Goal: Transaction & Acquisition: Purchase product/service

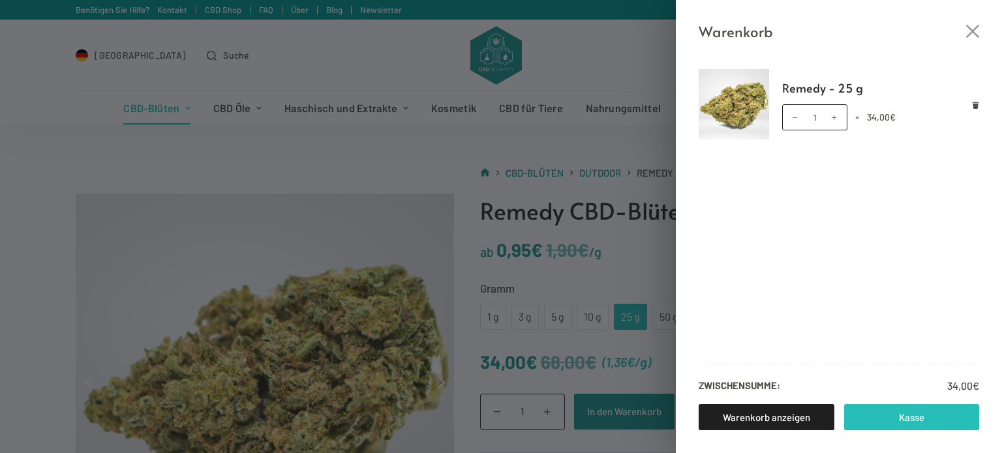
click at [895, 422] on link "Kasse" at bounding box center [912, 418] width 136 height 26
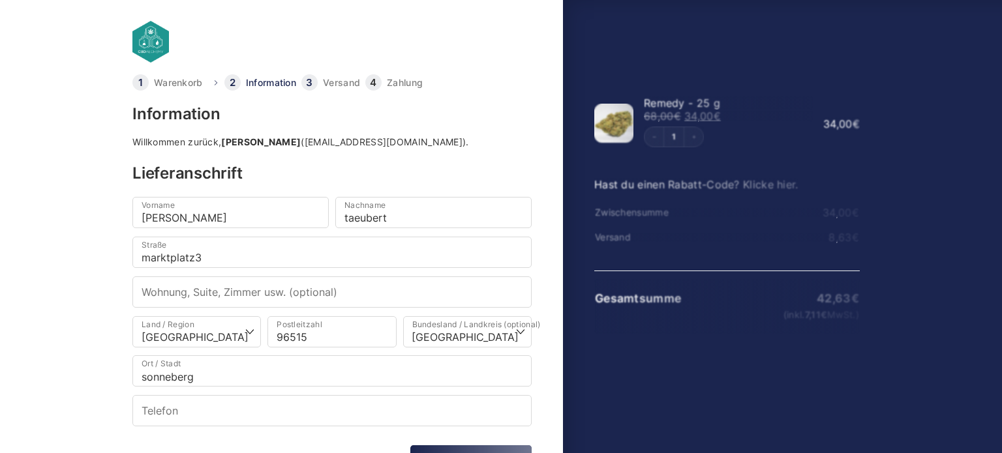
select select "DE-TH"
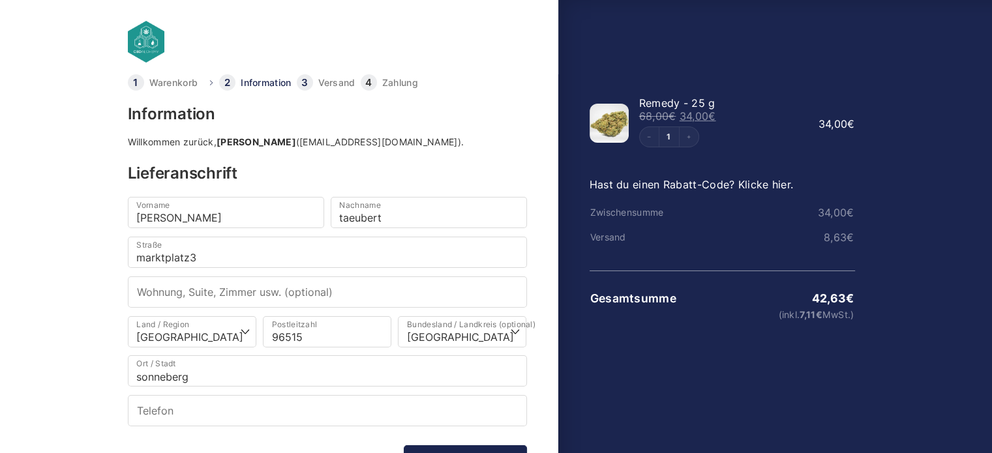
click at [758, 183] on link "Hast du einen Rabatt-Code? Klicke hier." at bounding box center [692, 184] width 204 height 13
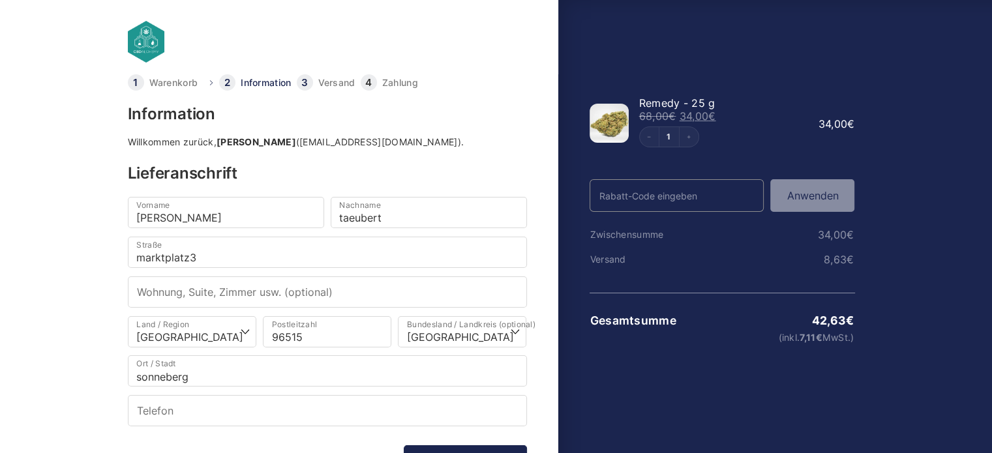
paste input "Obi-Wan CBD-Blüten"
type input "O"
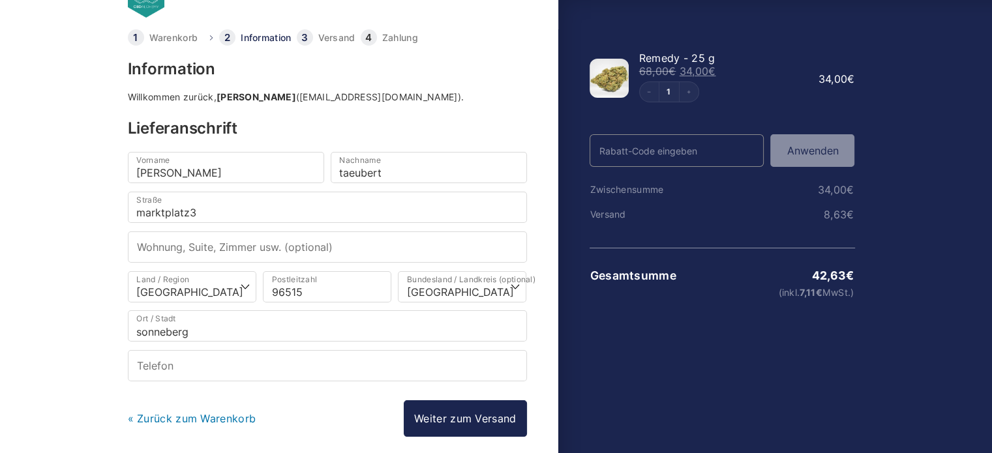
scroll to position [100, 0]
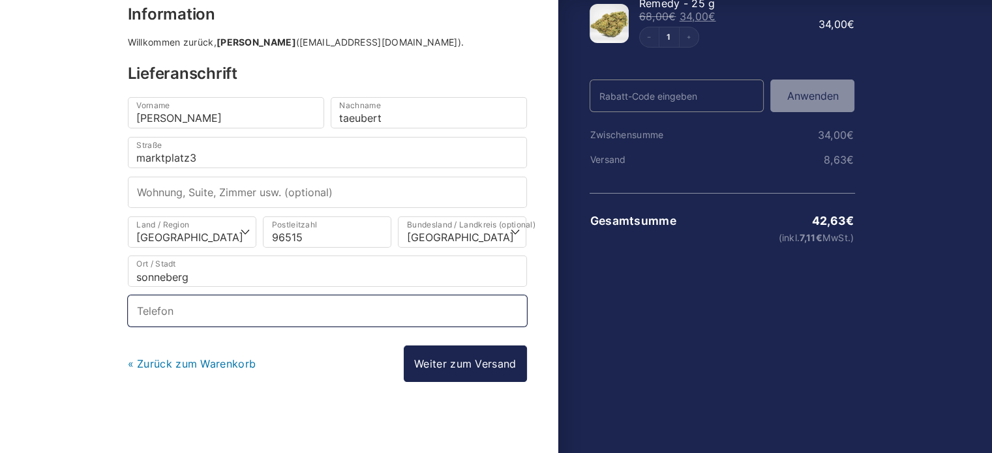
click at [337, 302] on input "Telefon *" at bounding box center [327, 311] width 399 height 31
type input "[PHONE_NUMBER]"
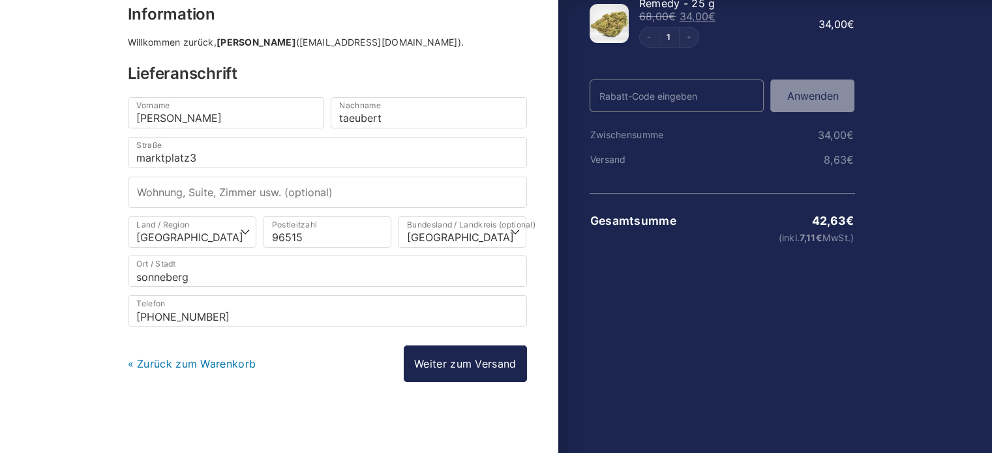
click at [459, 361] on link "Weiter zum Versand" at bounding box center [465, 364] width 123 height 37
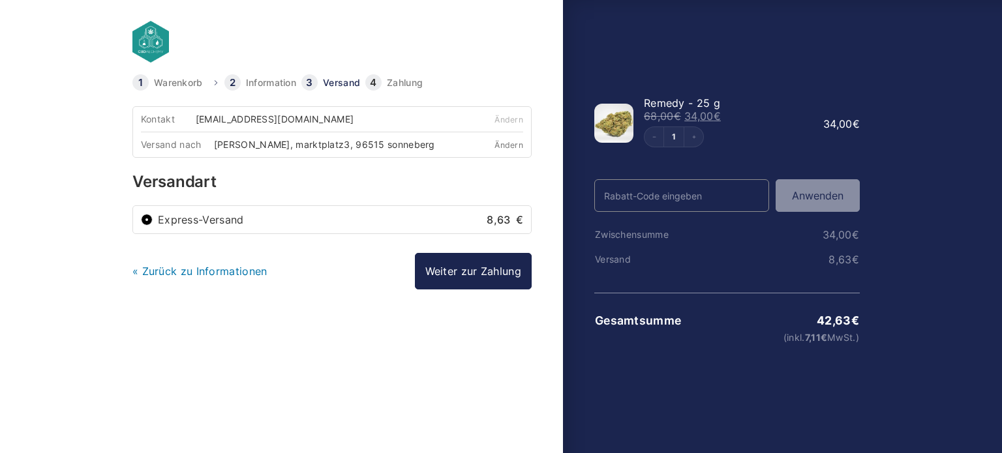
click at [504, 143] on link "Ändern" at bounding box center [509, 145] width 29 height 10
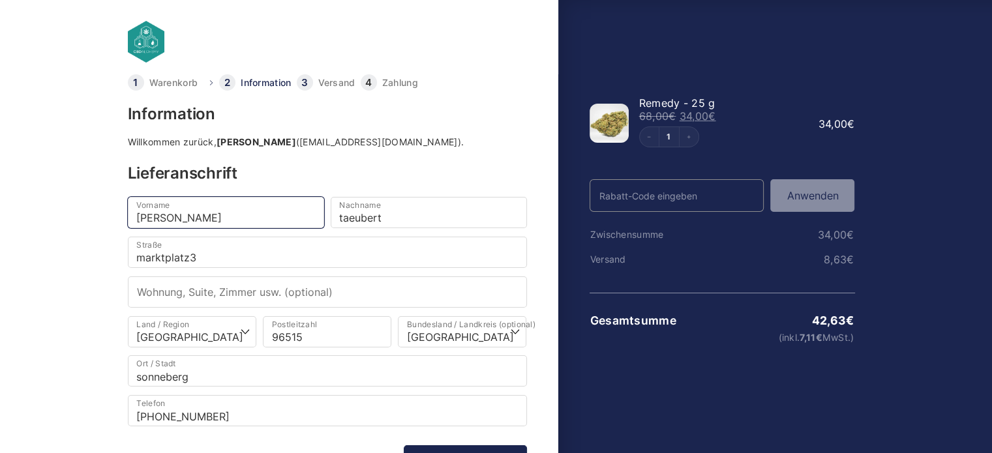
click at [261, 218] on input "[PERSON_NAME]" at bounding box center [226, 212] width 196 height 31
type input "m"
type input "bianka"
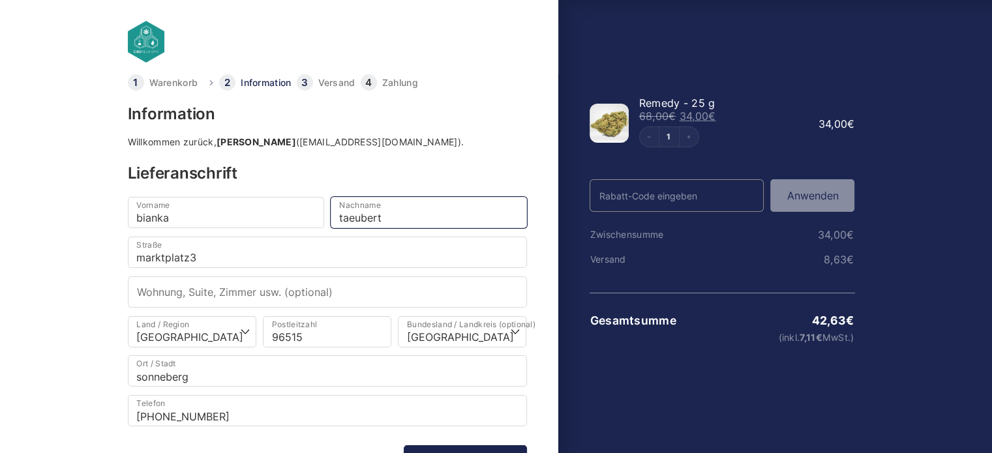
click at [405, 221] on input "taeubert" at bounding box center [429, 212] width 196 height 31
type input "t"
click at [405, 221] on input "Nachname *" at bounding box center [429, 212] width 196 height 31
type input "[PERSON_NAME]"
click at [243, 251] on input "marktplatz3" at bounding box center [327, 252] width 399 height 31
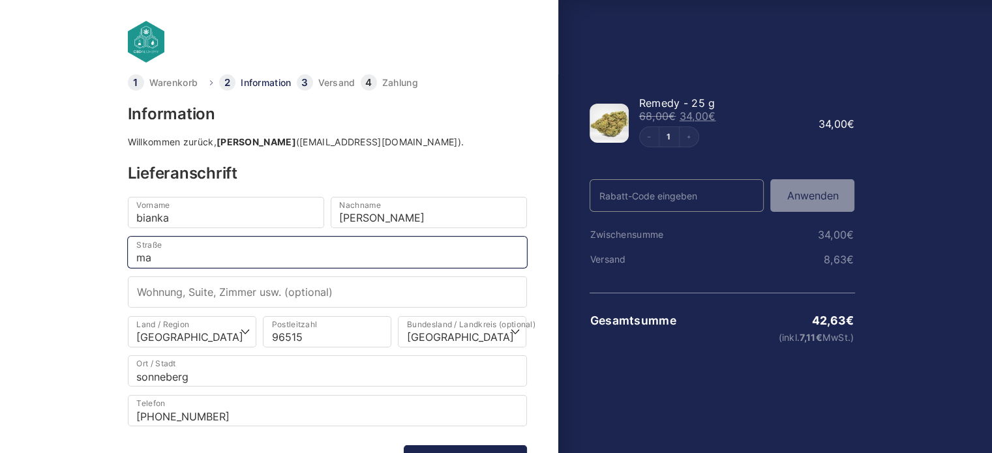
type input "m"
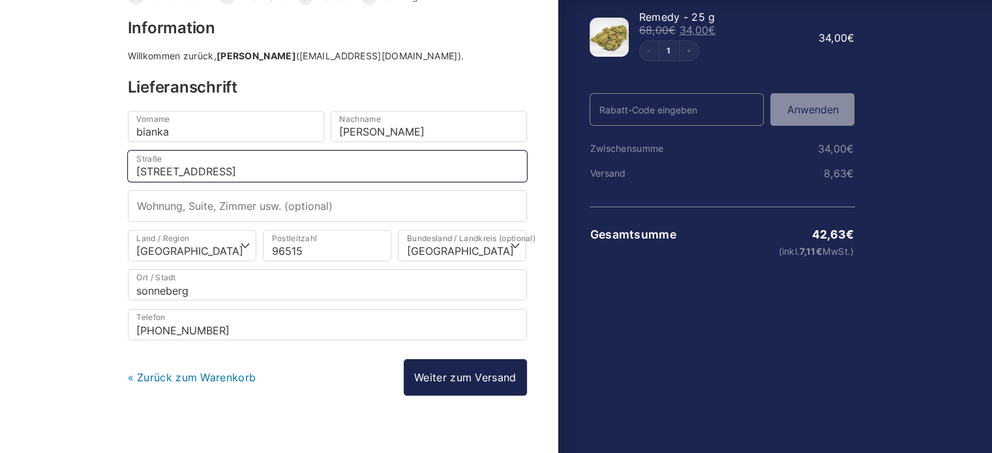
scroll to position [100, 0]
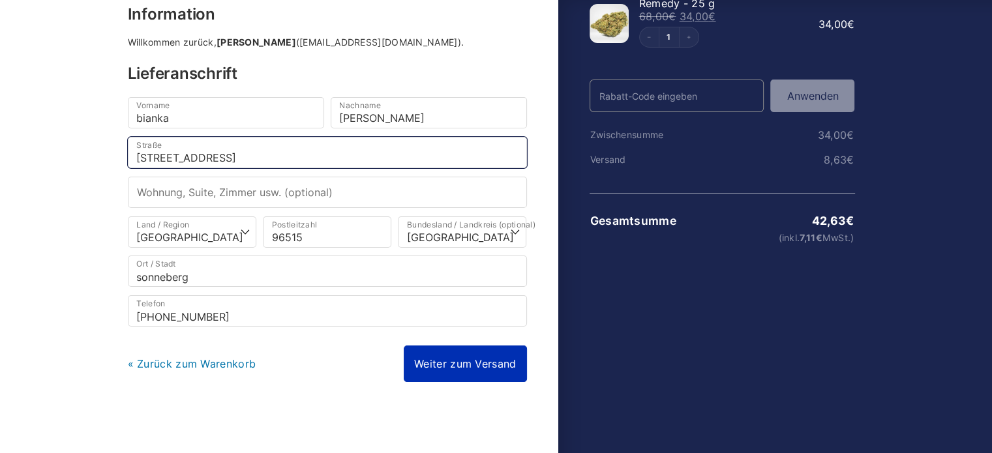
type input "[STREET_ADDRESS]"
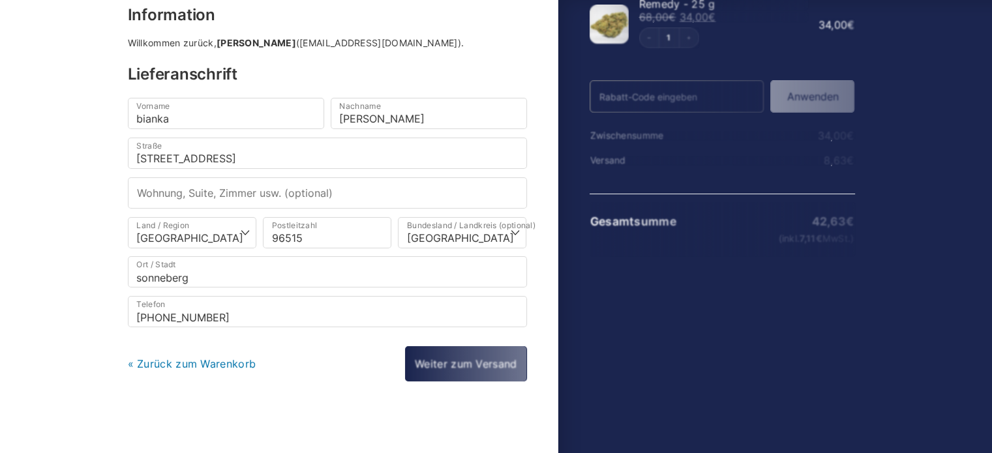
click at [411, 360] on div "« Zurück zum Warenkorb Weiter zum Versand Weiter zur Zahlung" at bounding box center [327, 363] width 399 height 35
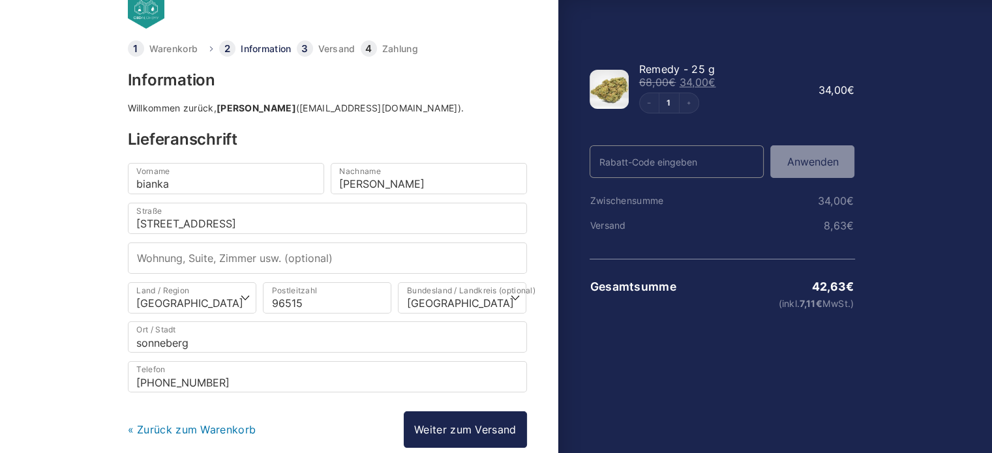
scroll to position [65, 0]
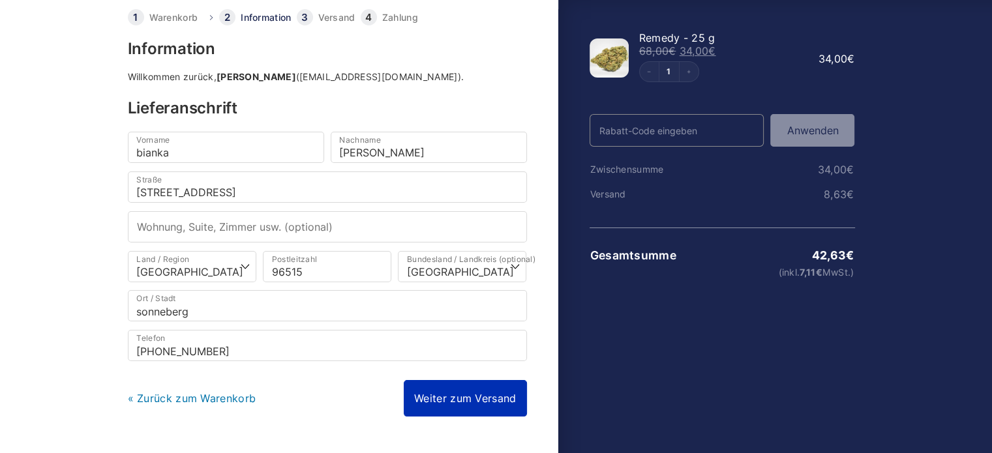
click at [459, 395] on link "Weiter zum Versand" at bounding box center [465, 398] width 123 height 37
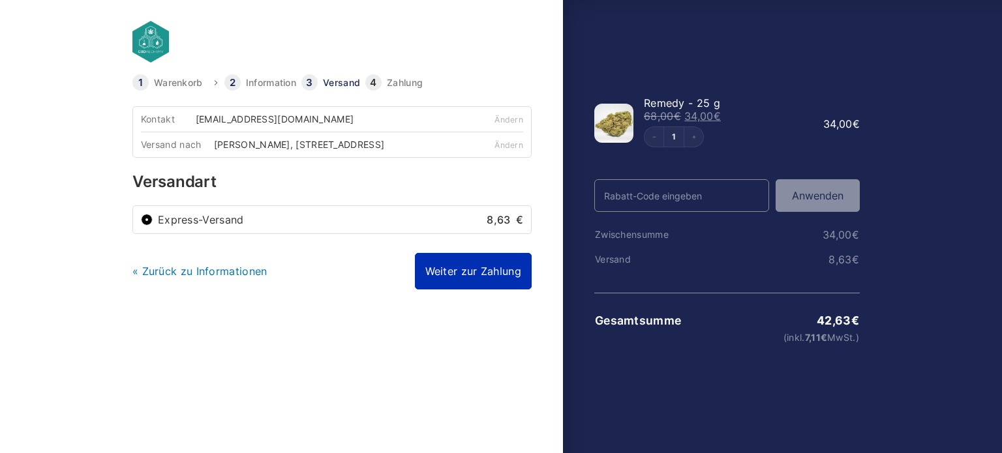
click at [476, 271] on link "Weiter zur Zahlung" at bounding box center [473, 271] width 117 height 37
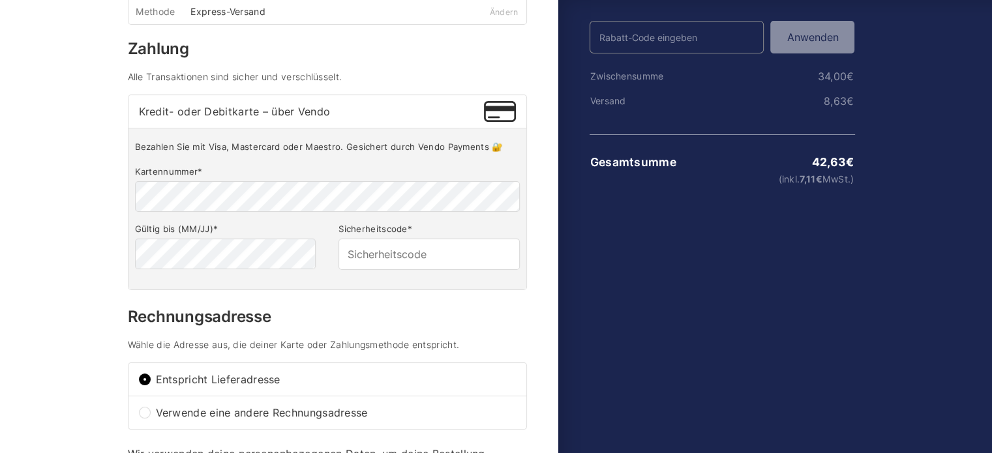
scroll to position [196, 0]
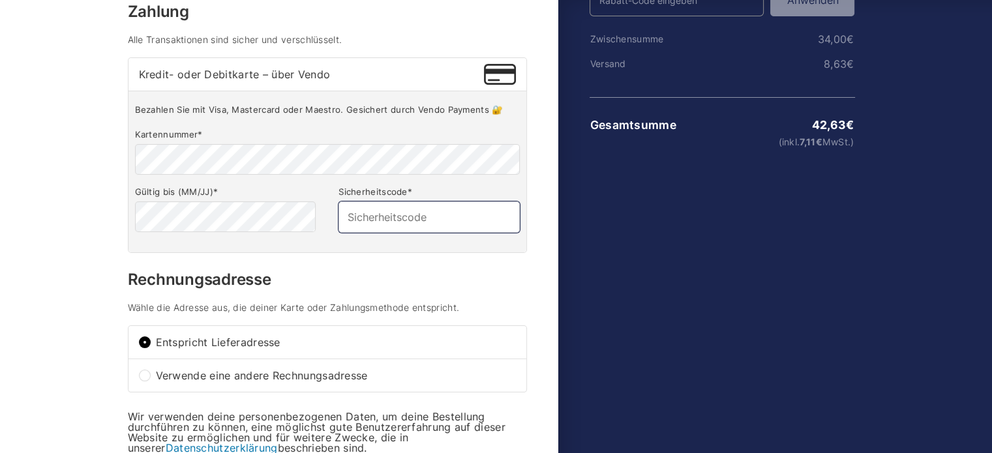
click at [435, 211] on input "Sicherheitscode *" at bounding box center [429, 217] width 181 height 31
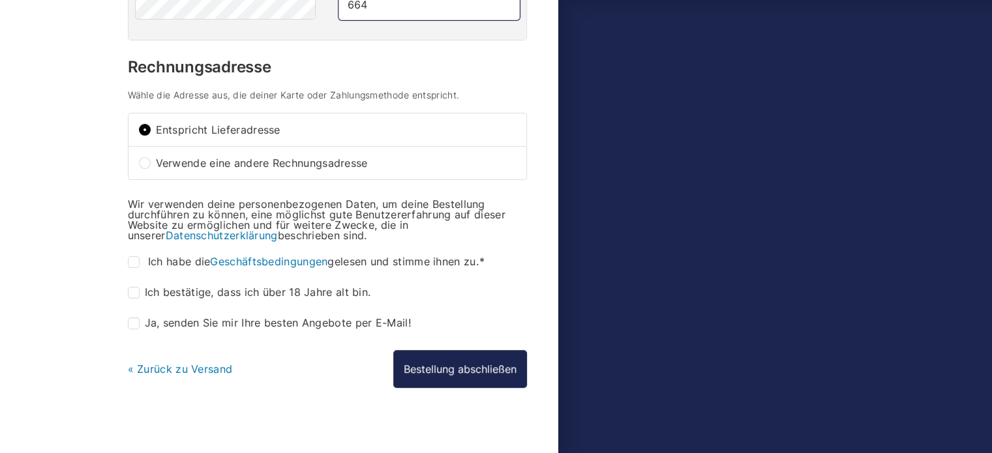
scroll to position [417, 0]
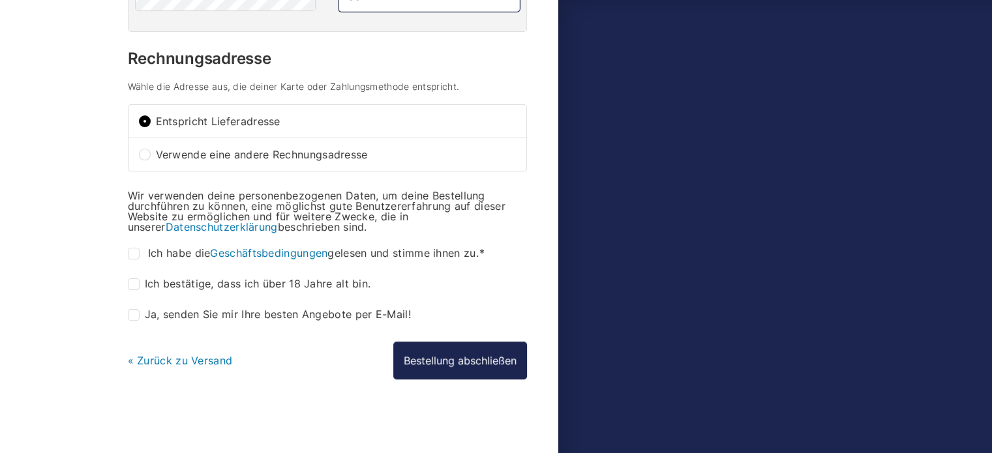
type input "664"
click at [146, 153] on input "Verwende eine andere Rechnungsadresse" at bounding box center [145, 155] width 12 height 12
radio input "true"
type input "[PERSON_NAME]"
type input "taeubert"
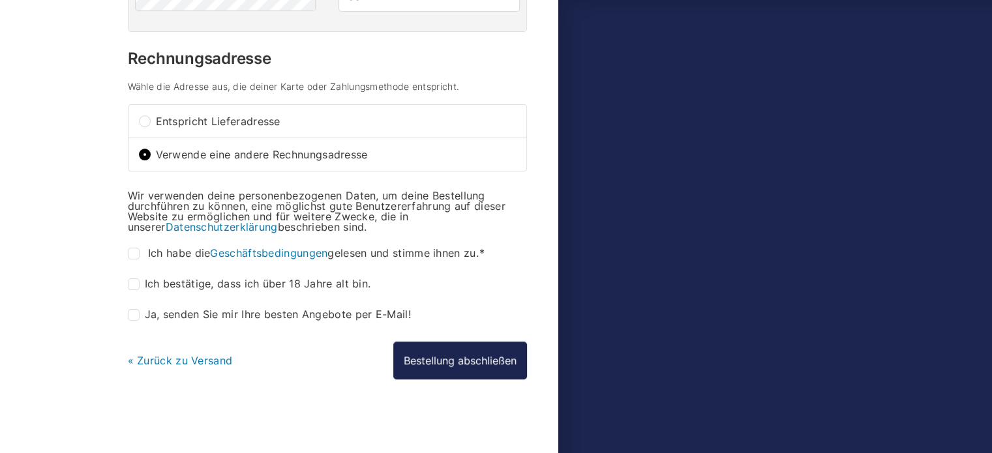
select select "DE-BE"
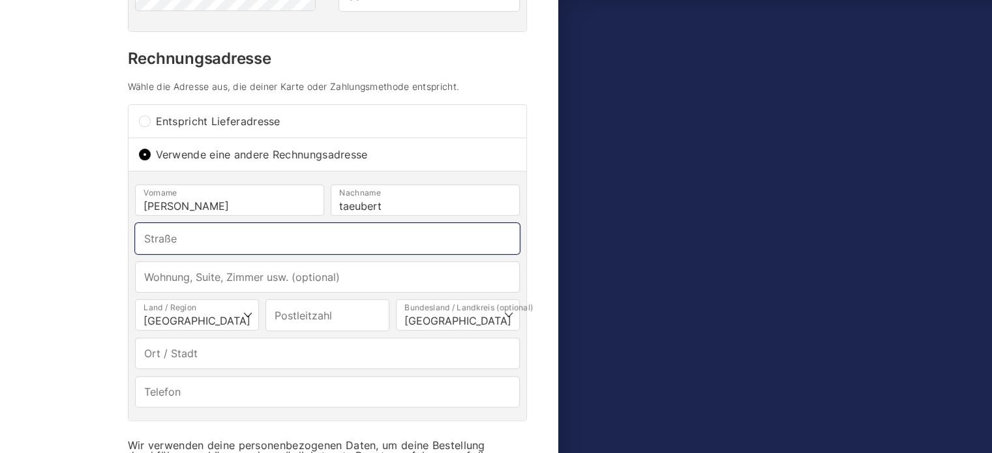
click at [275, 234] on input "Straße *" at bounding box center [327, 238] width 385 height 31
type input "marktplatz3"
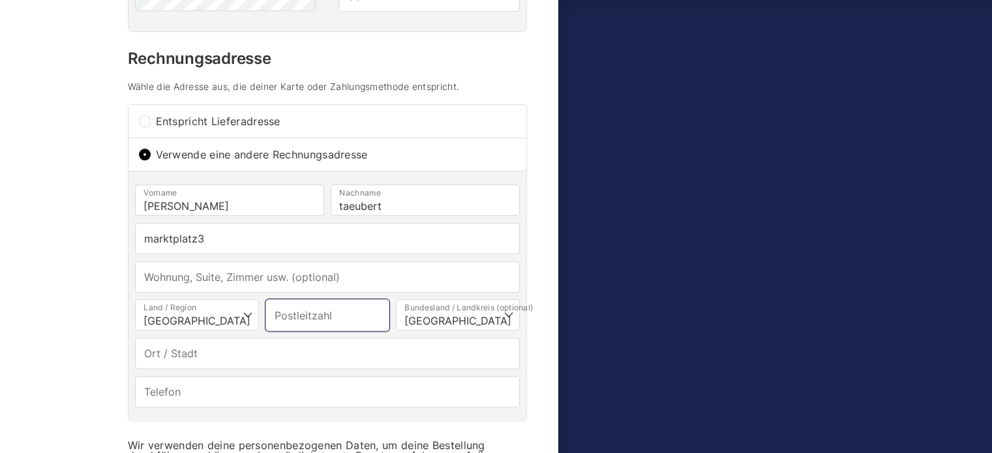
type input "96515"
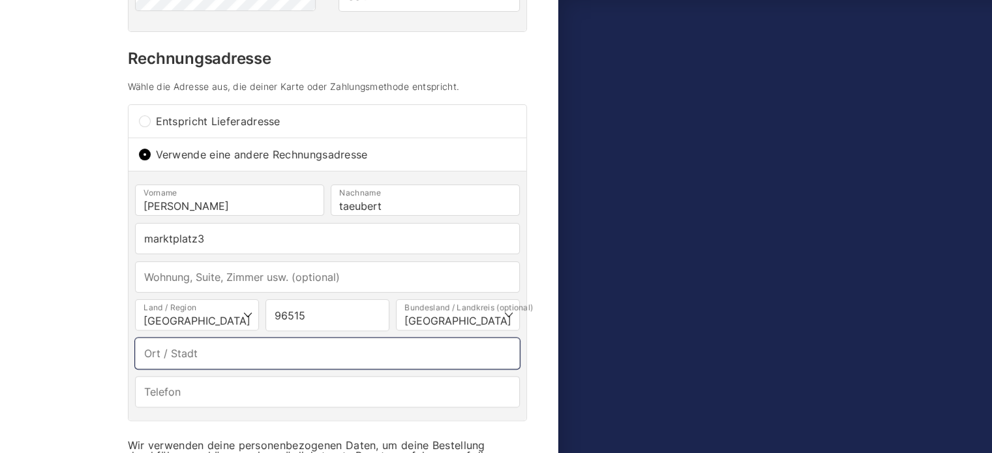
type input "sonneberg"
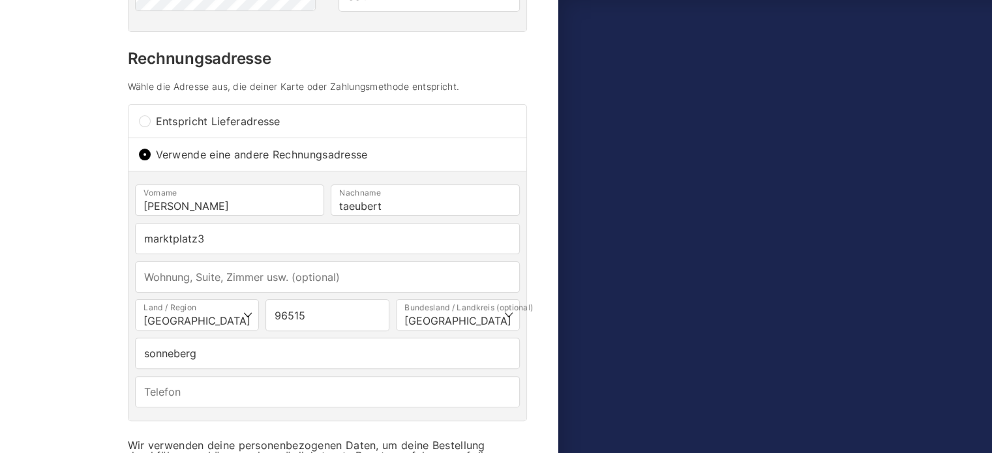
type input "[PHONE_NUMBER]"
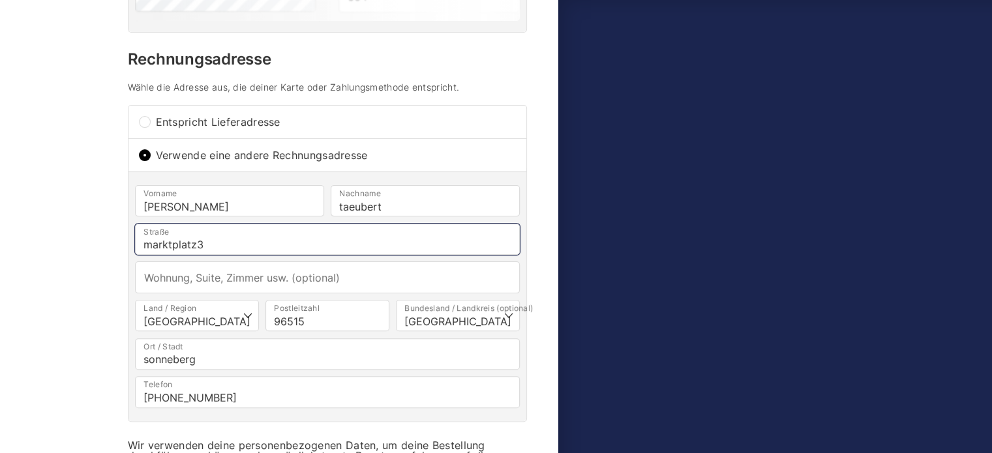
select select
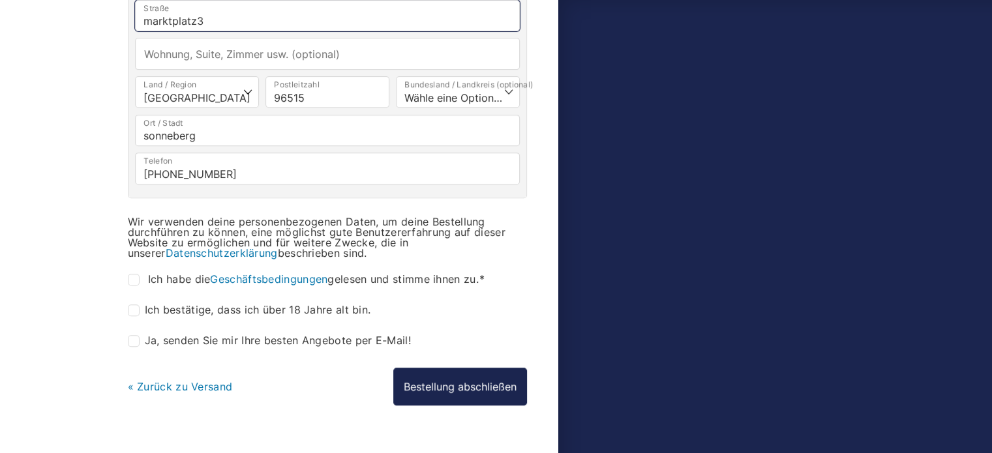
scroll to position [661, 0]
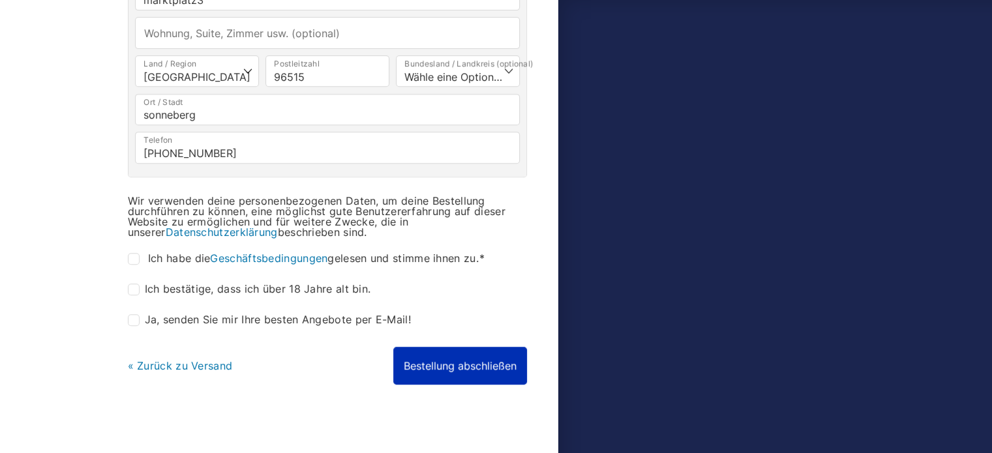
click at [412, 359] on button "Bestellung abschließen" at bounding box center [460, 366] width 134 height 38
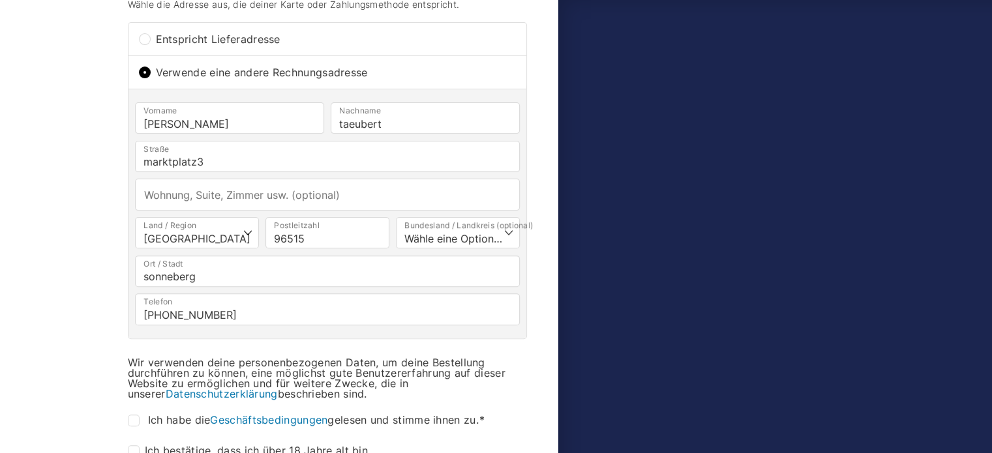
scroll to position [774, 0]
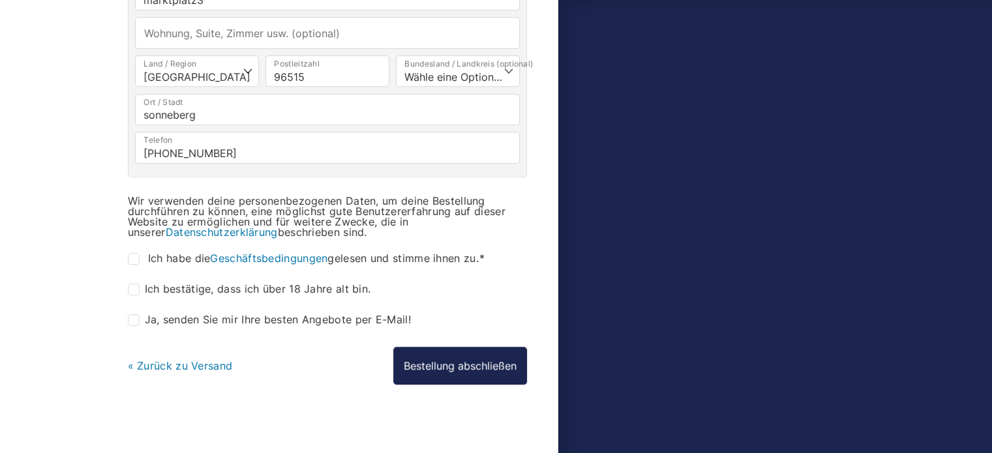
click at [136, 253] on input "Ich habe die Geschäftsbedingungen gelesen und stimme ihnen zu. *" at bounding box center [134, 259] width 12 height 12
checkbox input "true"
click at [138, 285] on input "Ich bestätige, dass ich über 18 Jahre alt bin. *" at bounding box center [134, 290] width 12 height 12
checkbox input "true"
click at [132, 317] on input "Ja, senden Sie mir Ihre besten Angebote per E-Mail! (optional)" at bounding box center [134, 320] width 12 height 12
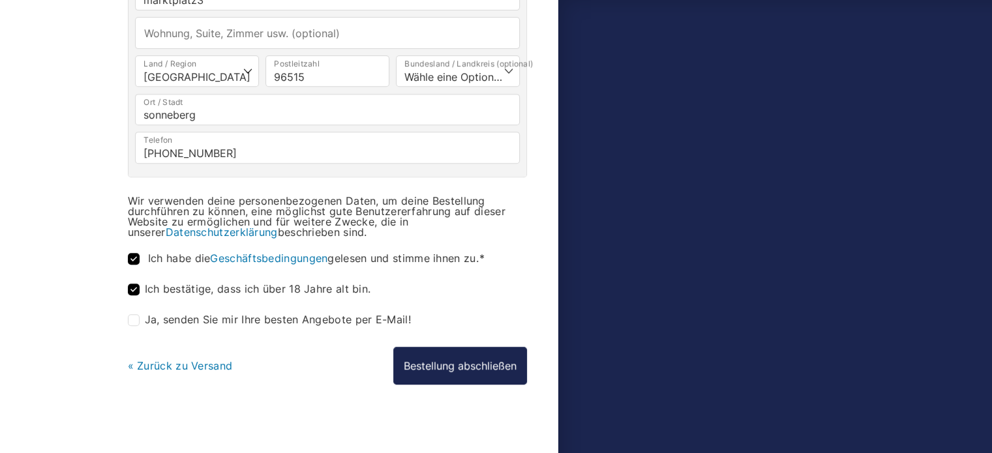
checkbox input "true"
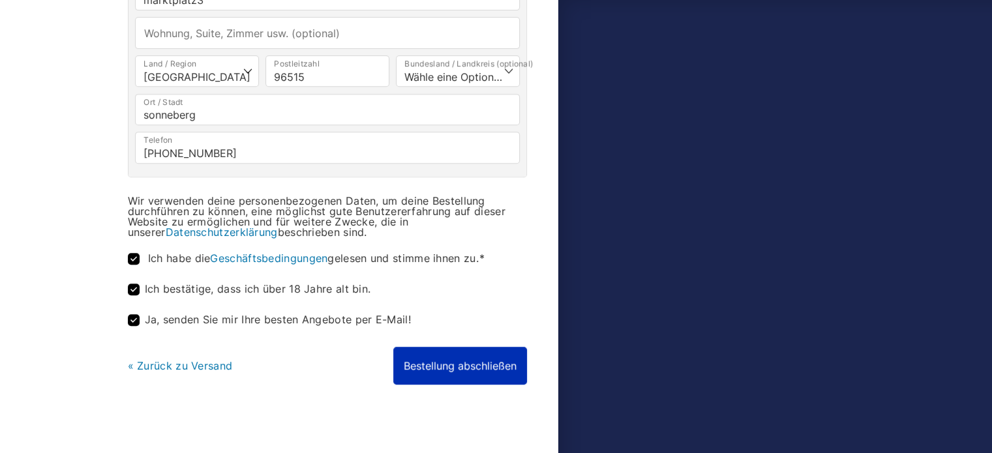
click at [433, 361] on button "Bestellung abschließen" at bounding box center [460, 366] width 134 height 38
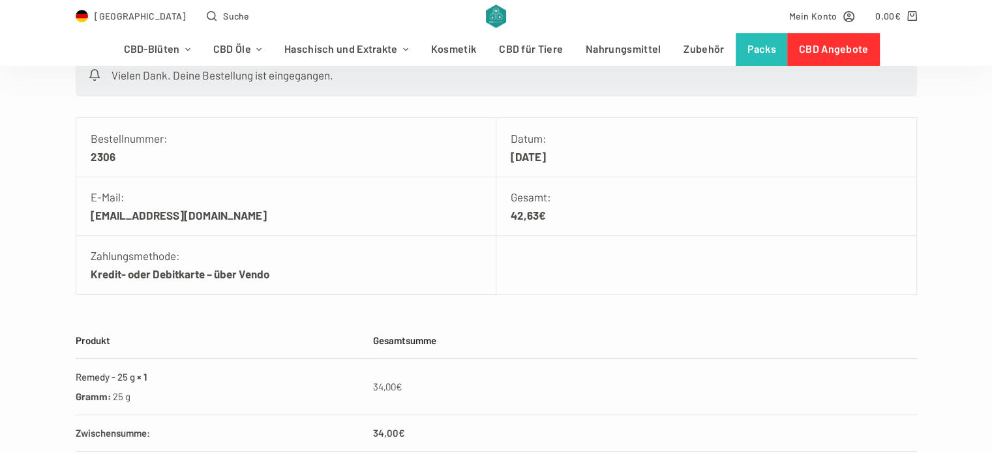
scroll to position [261, 0]
